Goal: Task Accomplishment & Management: Use online tool/utility

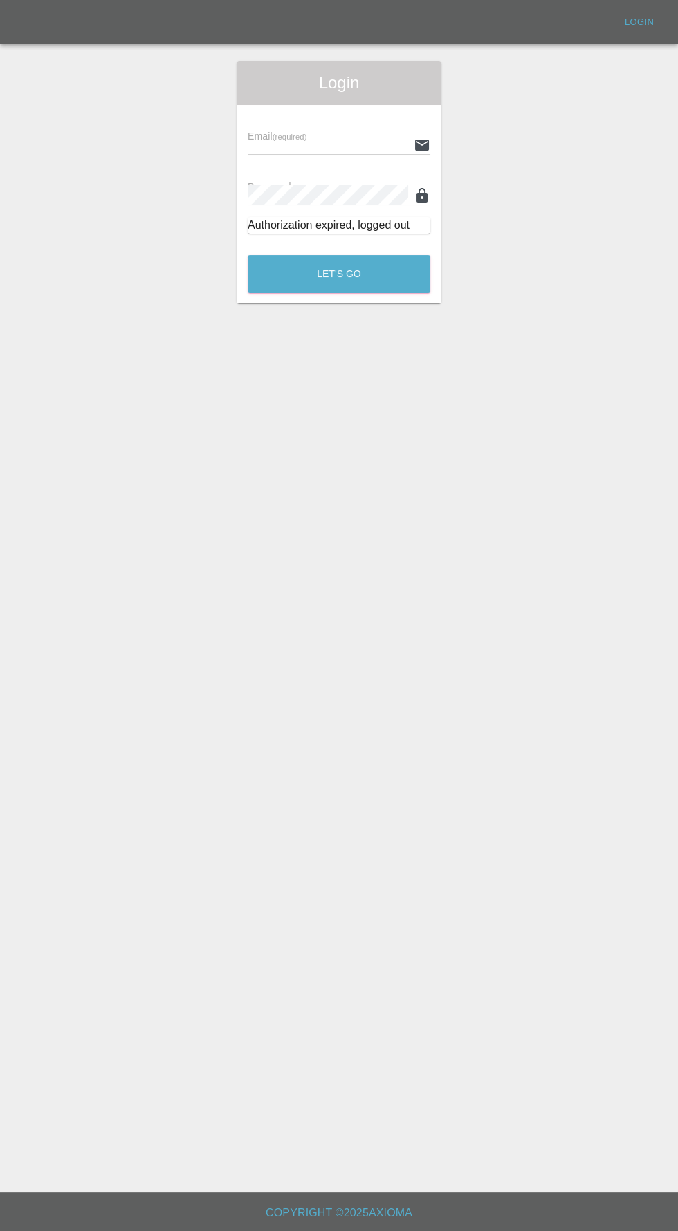
click at [266, 146] on input "text" at bounding box center [328, 145] width 160 height 20
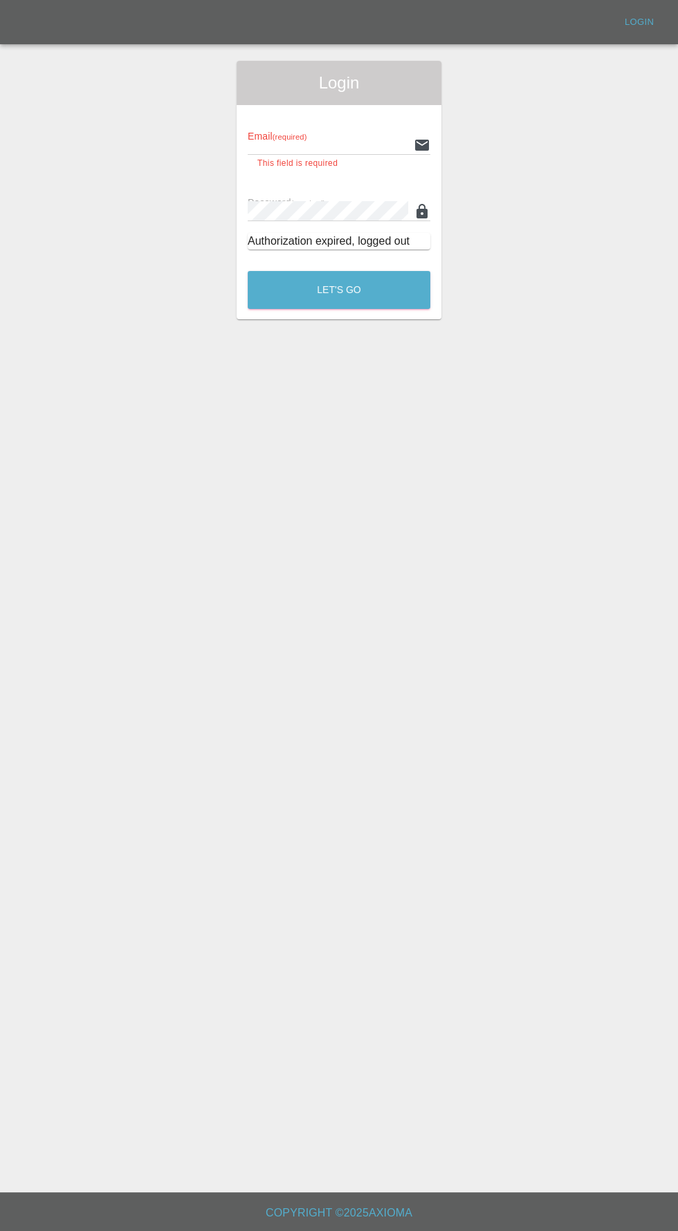
type input "[EMAIL_ADDRESS][DOMAIN_NAME]"
click at [248, 271] on button "Let's Go" at bounding box center [339, 290] width 183 height 38
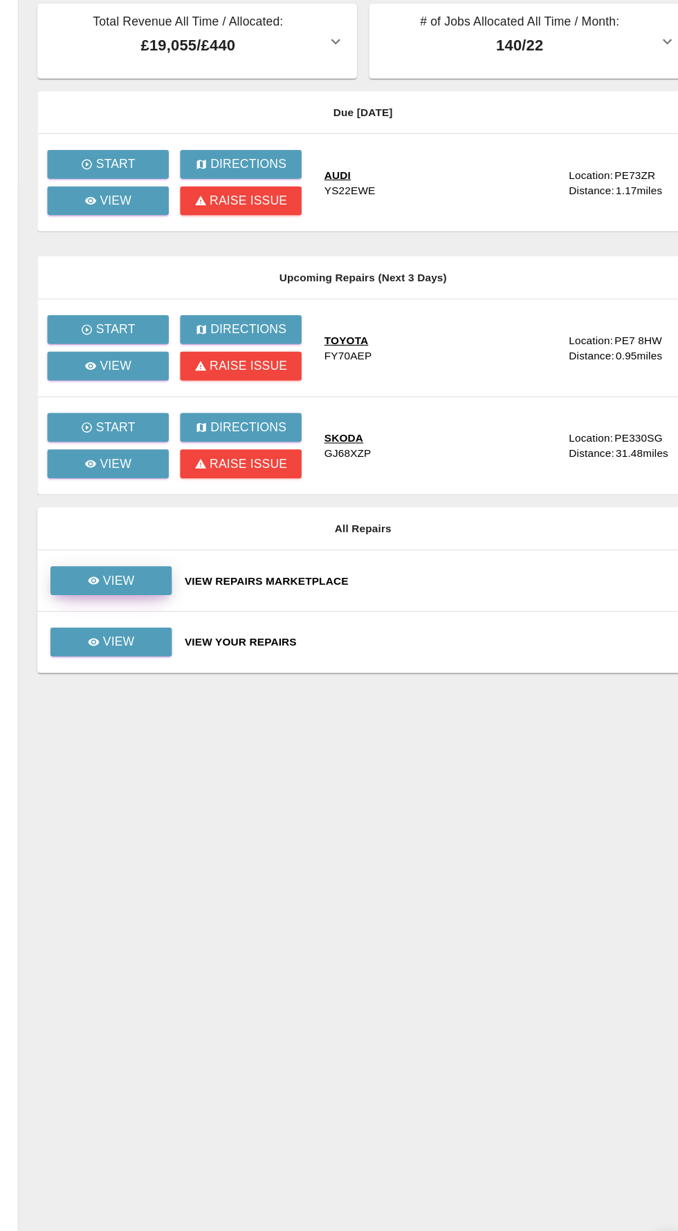
click at [140, 586] on p "View" at bounding box center [141, 587] width 29 height 17
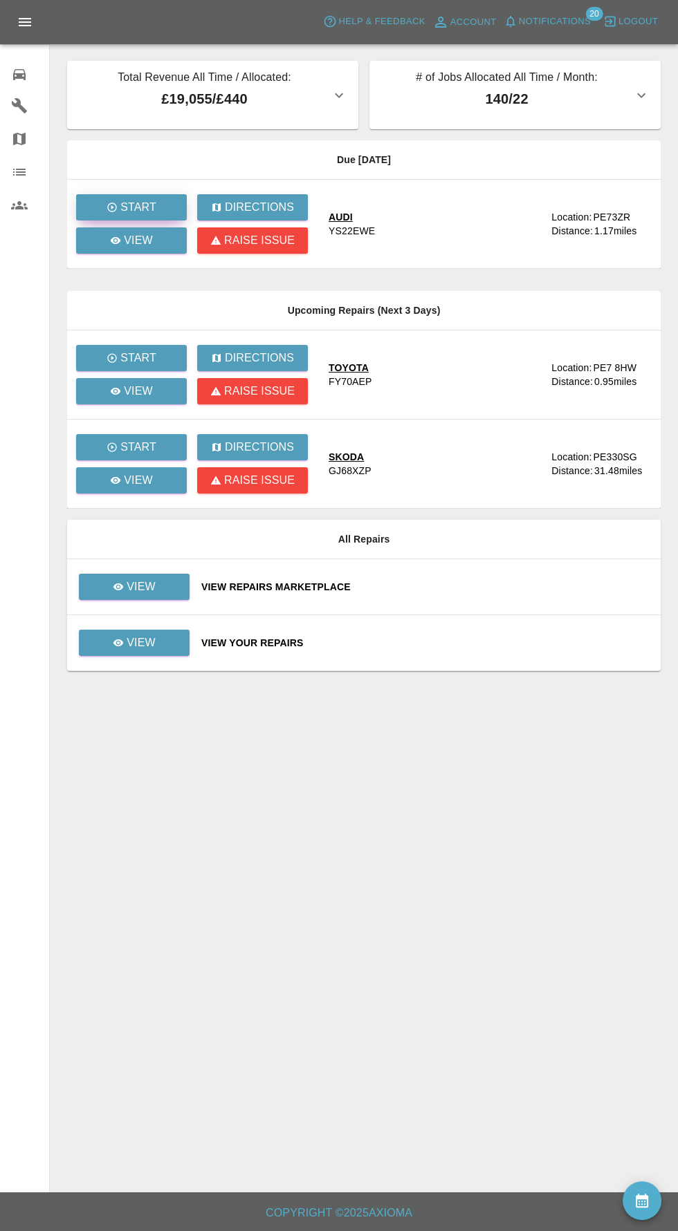
click at [152, 201] on p "Start" at bounding box center [138, 207] width 36 height 17
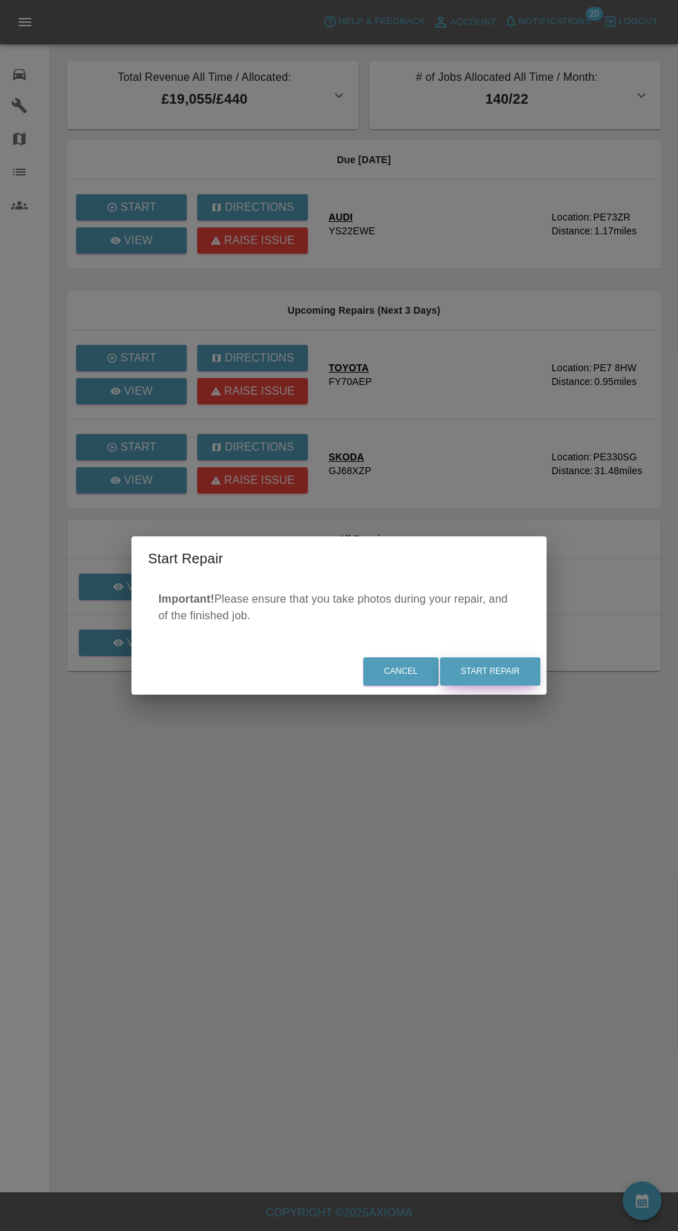
click at [496, 670] on button "Start Repair" at bounding box center [490, 672] width 100 height 28
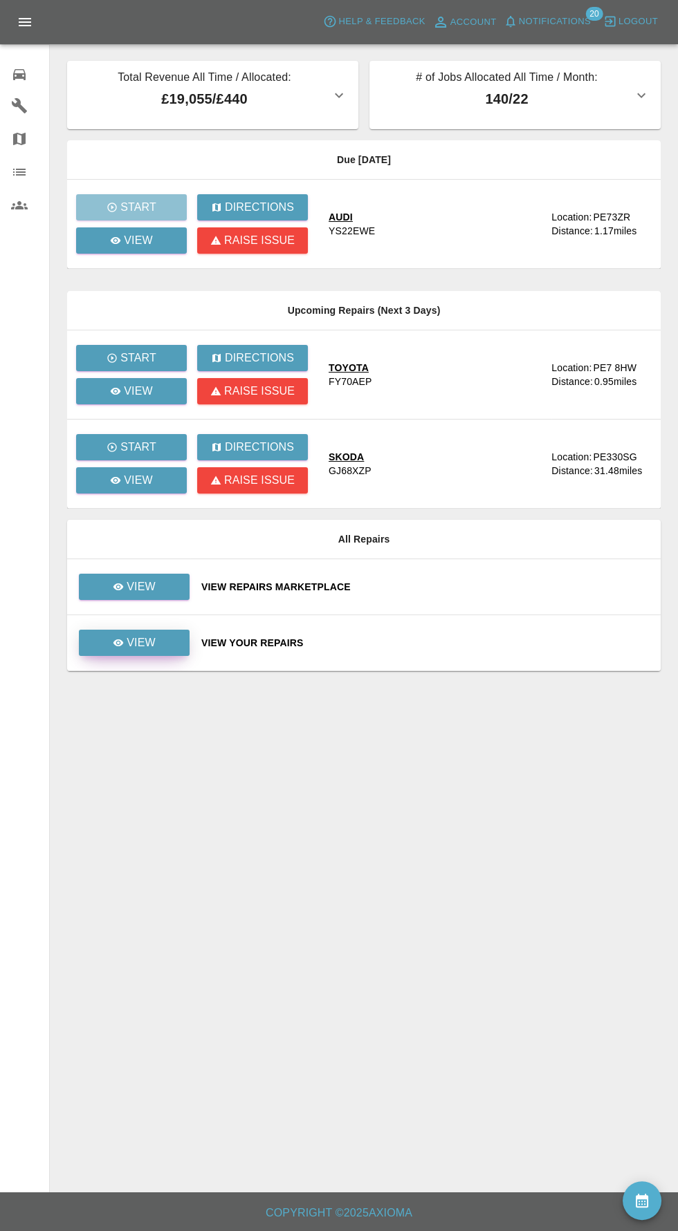
click at [159, 651] on link "View" at bounding box center [134, 643] width 111 height 26
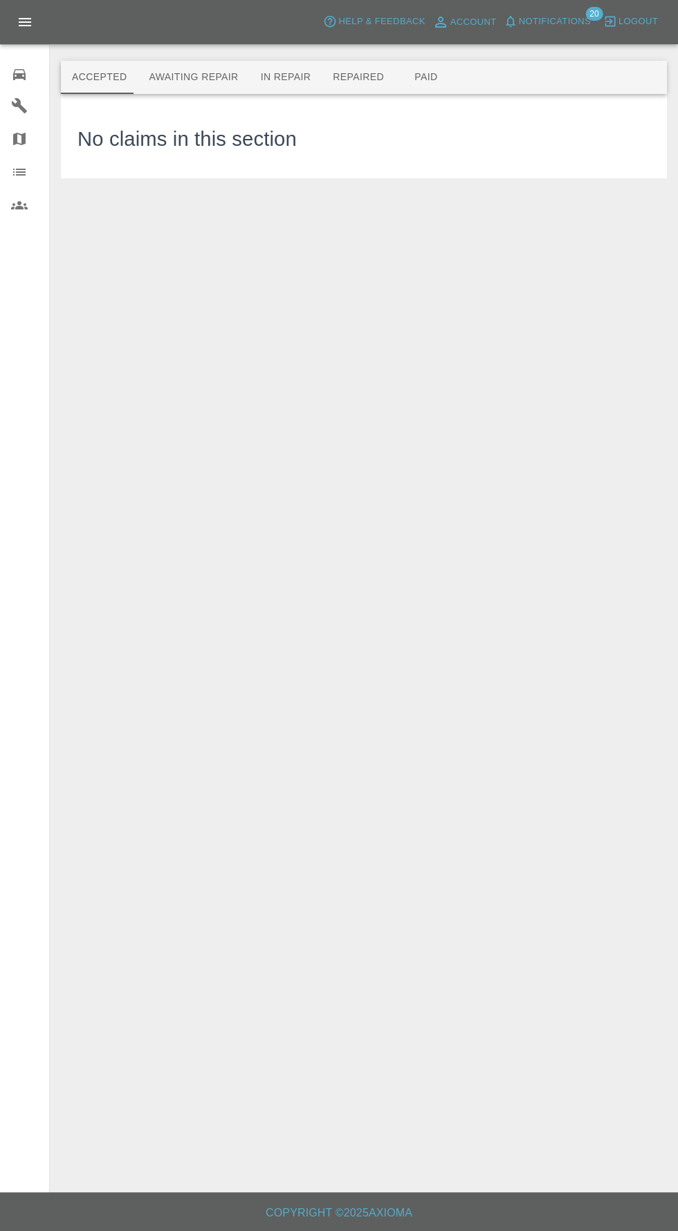
click at [348, 77] on button "Repaired" at bounding box center [358, 77] width 73 height 33
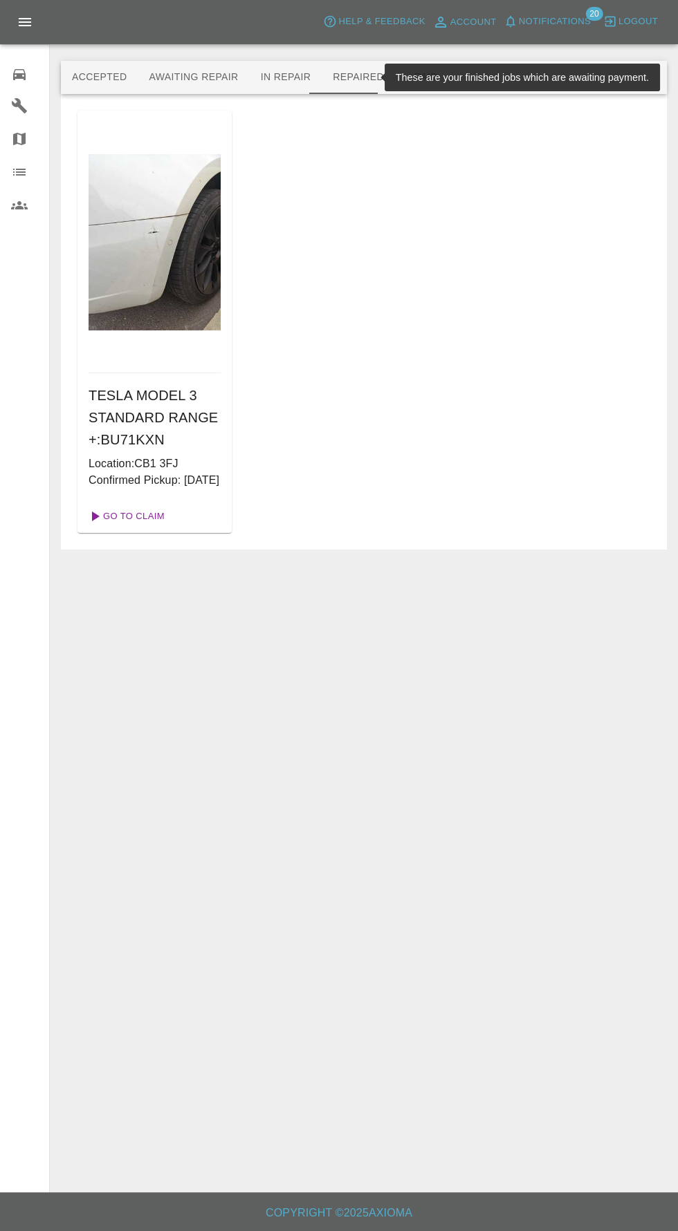
click at [155, 528] on link "Go To Claim" at bounding box center [125, 516] width 85 height 22
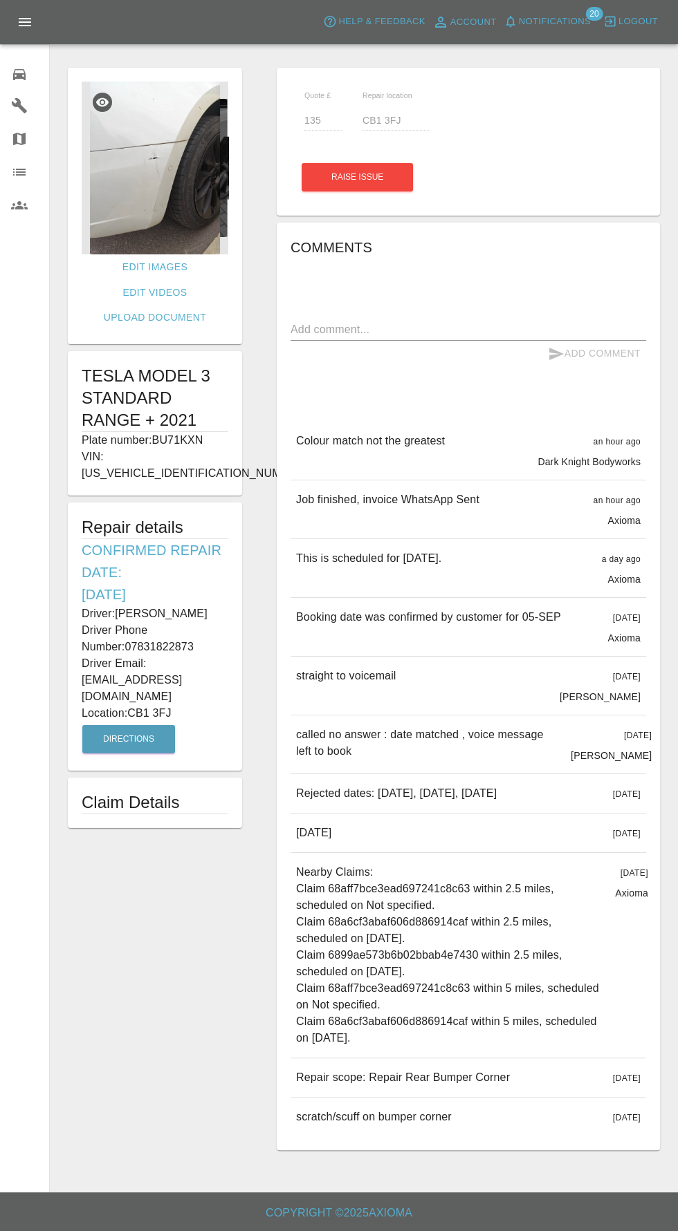
click at [172, 186] on img at bounding box center [155, 168] width 147 height 173
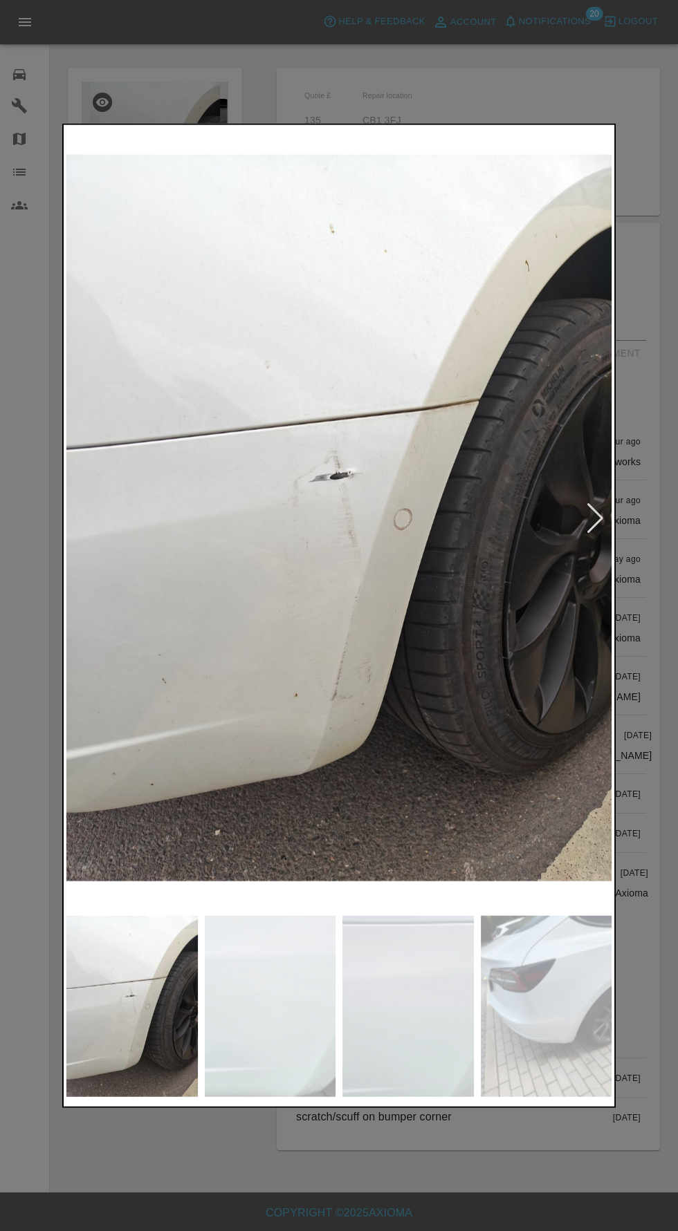
click at [589, 525] on div at bounding box center [595, 518] width 19 height 30
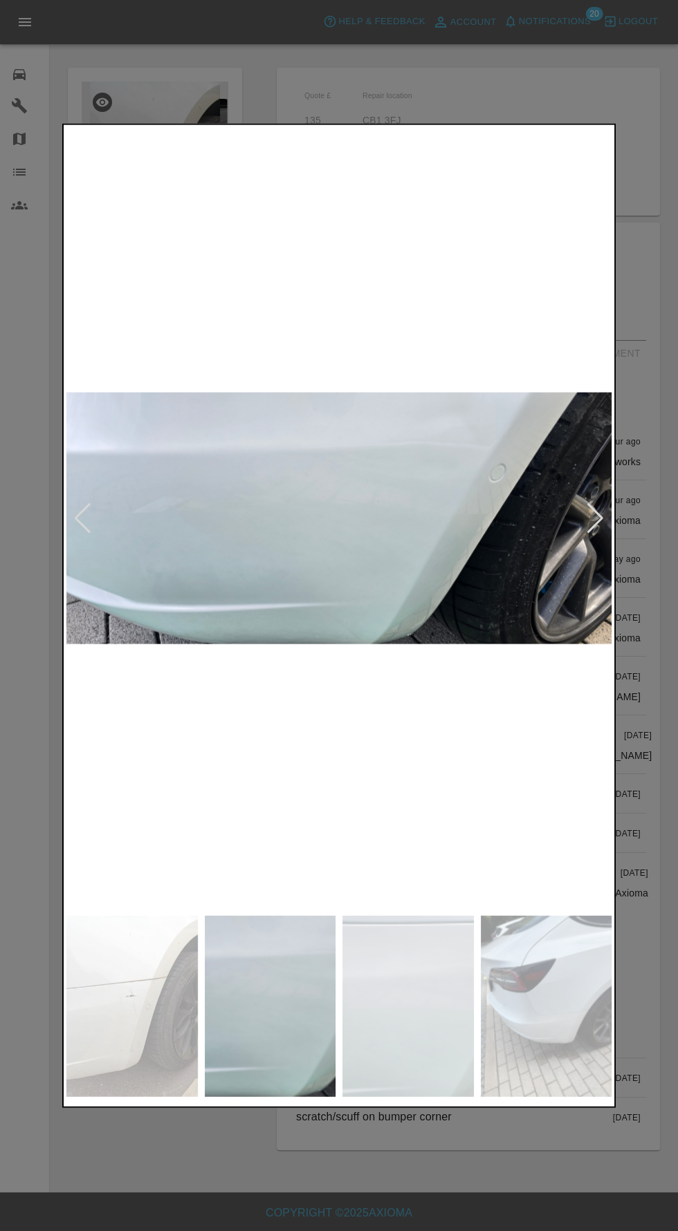
click at [595, 525] on div at bounding box center [595, 518] width 19 height 30
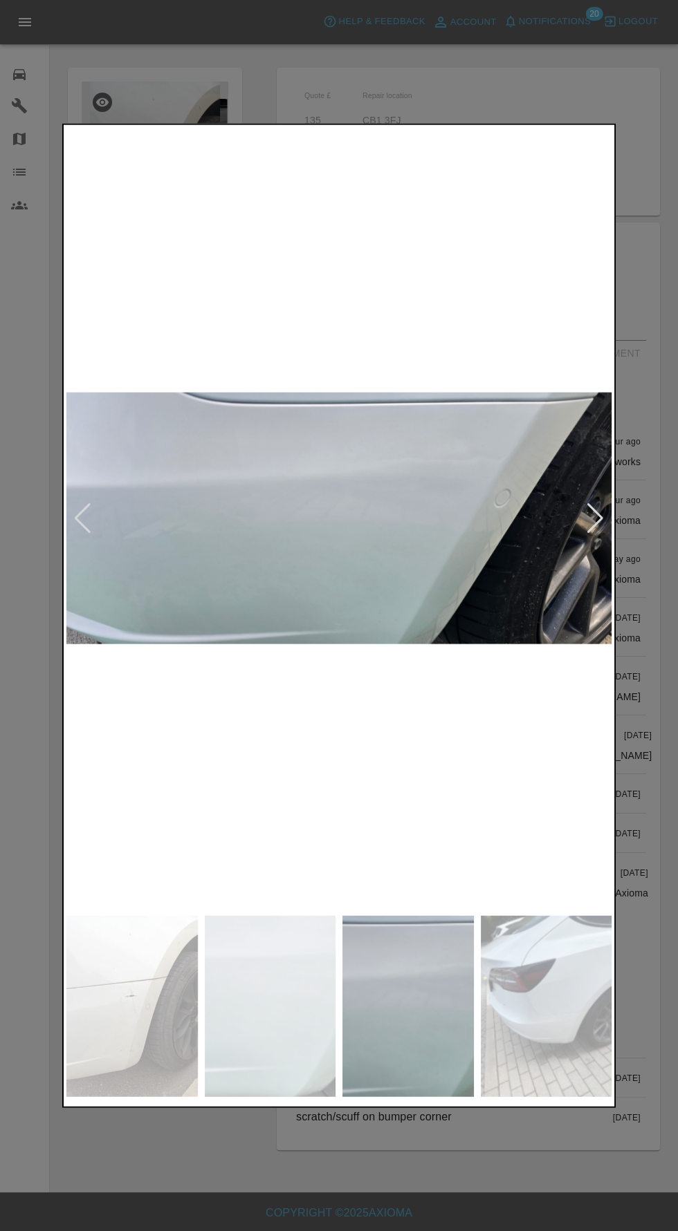
click at [597, 529] on div at bounding box center [595, 518] width 19 height 30
